Goal: Transaction & Acquisition: Purchase product/service

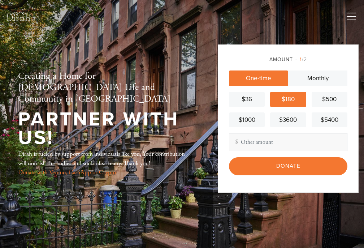
click at [293, 175] on div "Amount 1 /2 One-time Monthly $36 $180 $500 $1000 $3600 $5400 Other Amount Contr…" at bounding box center [288, 118] width 141 height 148
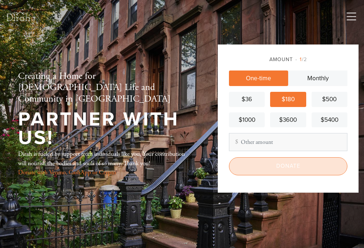
click at [293, 170] on input "Donate" at bounding box center [288, 166] width 119 height 18
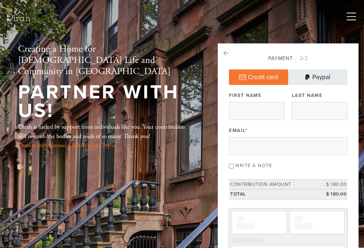
click at [328, 79] on link "Paypal" at bounding box center [318, 77] width 59 height 16
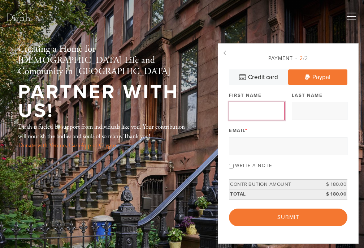
click at [270, 112] on input "First Name" at bounding box center [257, 111] width 56 height 18
type input "Rebecca"
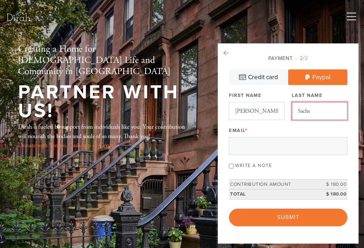
type input "Sachs"
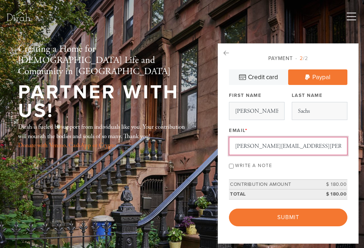
type input "rebecca.e.sachs@gmail.com"
click at [232, 166] on input "Write a note" at bounding box center [231, 166] width 5 height 5
checkbox input "true"
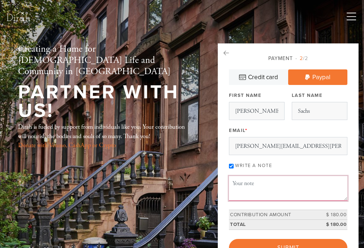
click at [247, 181] on textarea "Message or dedication" at bounding box center [288, 188] width 119 height 25
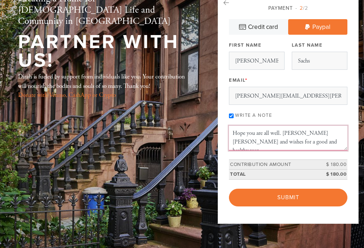
scroll to position [50, 0]
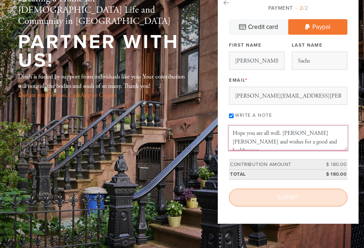
type textarea "Hope you are all well. Shana Tova and wishes for a good and healthy year."
click at [286, 201] on input "Submit" at bounding box center [288, 198] width 119 height 18
